Goal: Task Accomplishment & Management: Complete application form

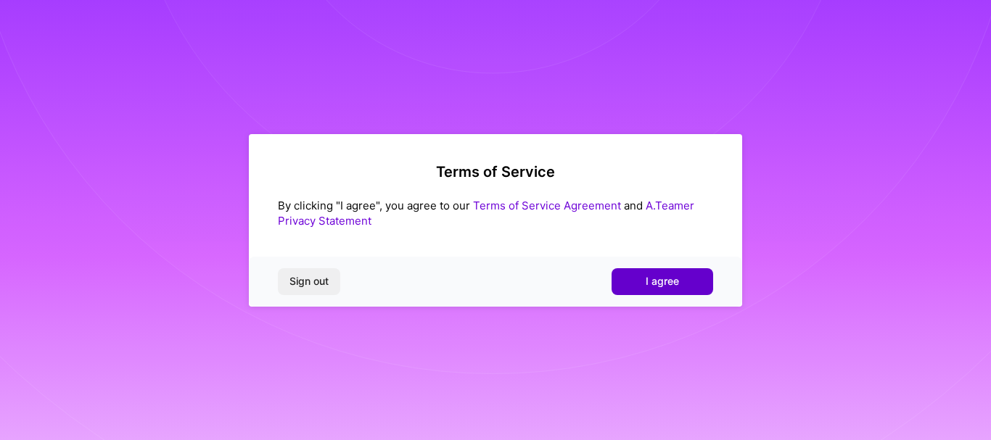
click at [640, 287] on button "I agree" at bounding box center [663, 281] width 102 height 26
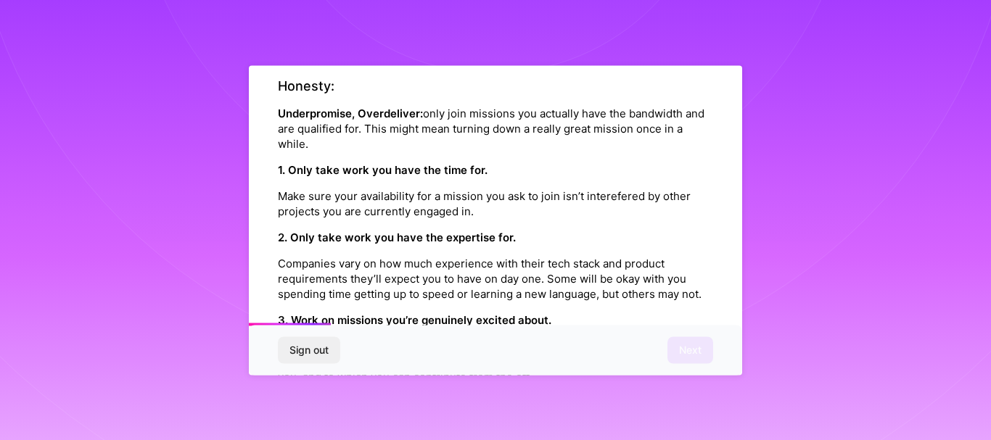
scroll to position [290, 0]
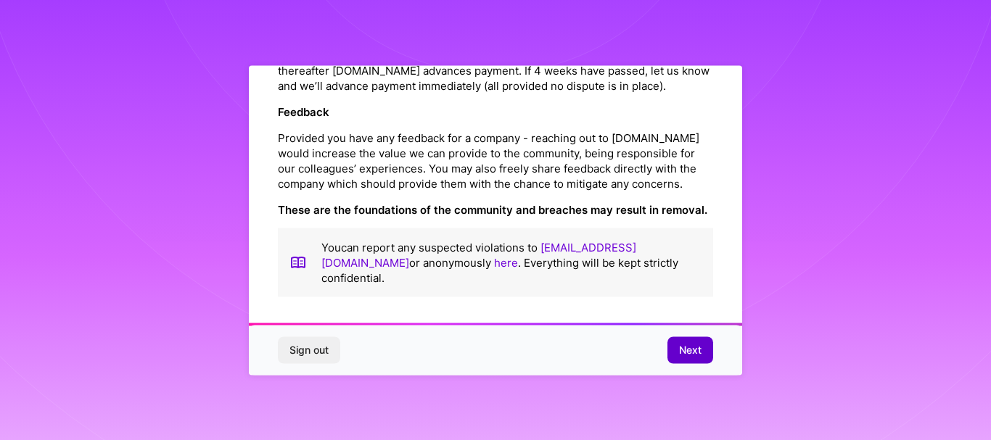
click at [696, 343] on span "Next" at bounding box center [690, 350] width 22 height 15
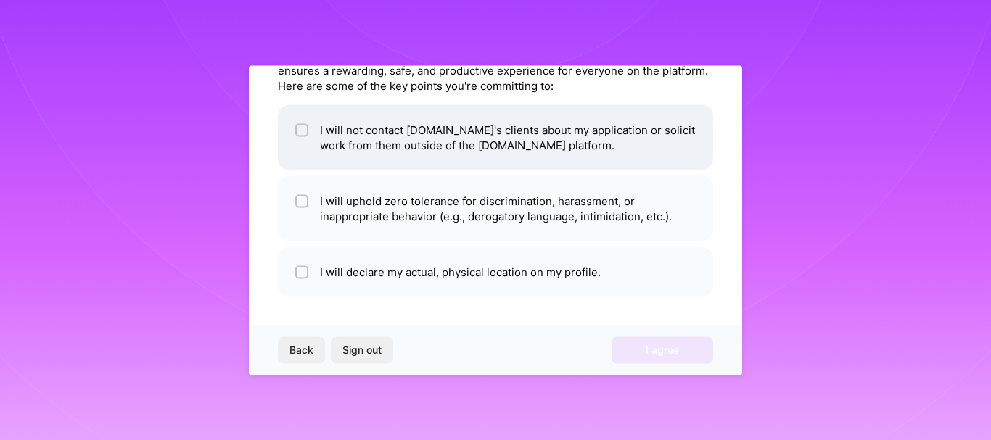
click at [301, 132] on input "checkbox" at bounding box center [303, 131] width 10 height 10
checkbox input "true"
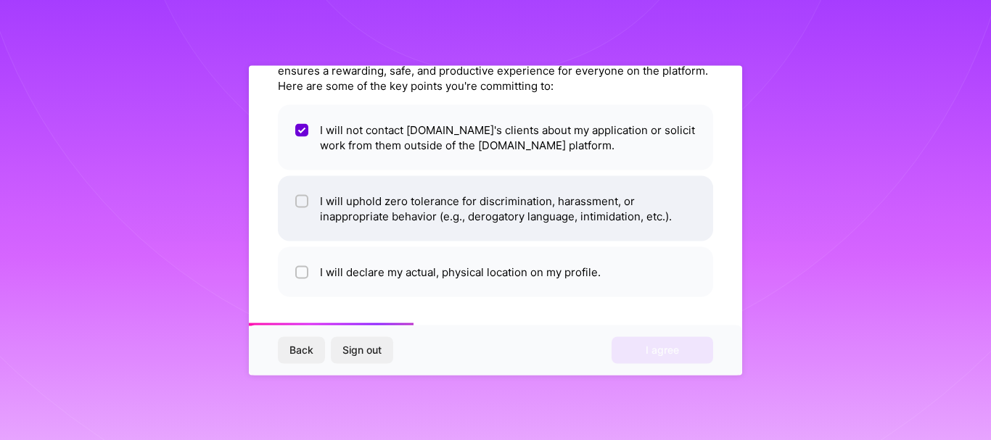
click at [292, 194] on li "I will uphold zero tolerance for discrimination, harassment, or inappropriate b…" at bounding box center [495, 208] width 435 height 65
checkbox input "true"
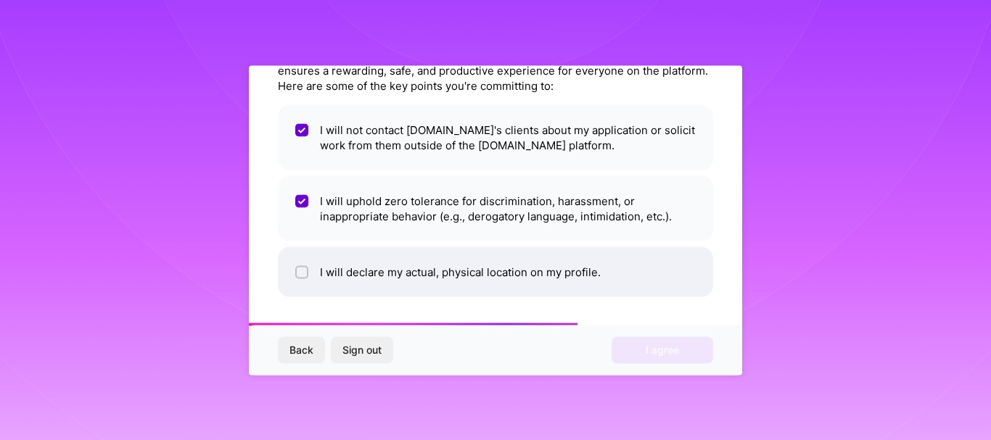
click at [295, 270] on div at bounding box center [301, 272] width 13 height 13
checkbox input "true"
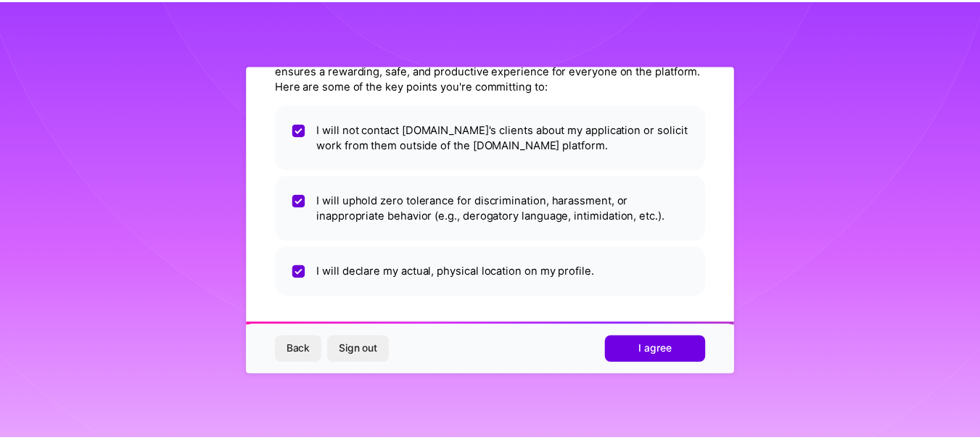
scroll to position [9, 0]
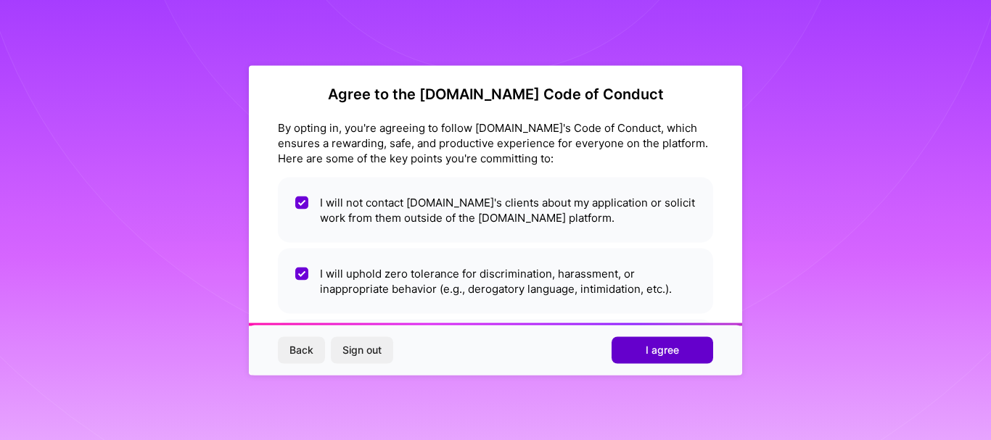
click at [685, 352] on button "I agree" at bounding box center [663, 350] width 102 height 26
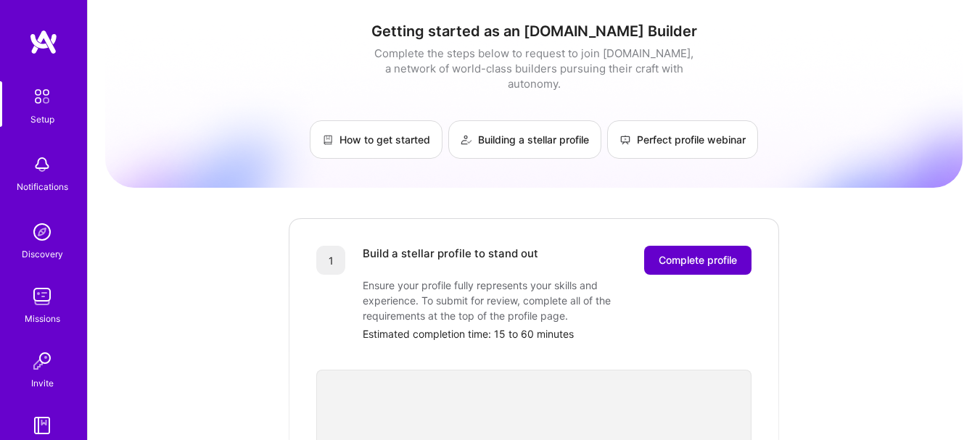
click at [724, 254] on button "Complete profile" at bounding box center [697, 260] width 107 height 29
